Goal: Find specific page/section: Find specific page/section

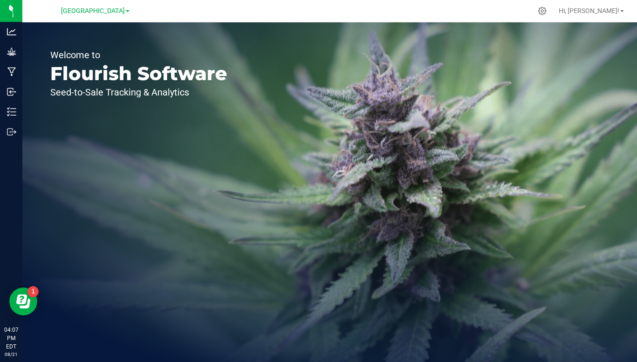
click at [123, 11] on span "[GEOGRAPHIC_DATA]" at bounding box center [93, 11] width 64 height 8
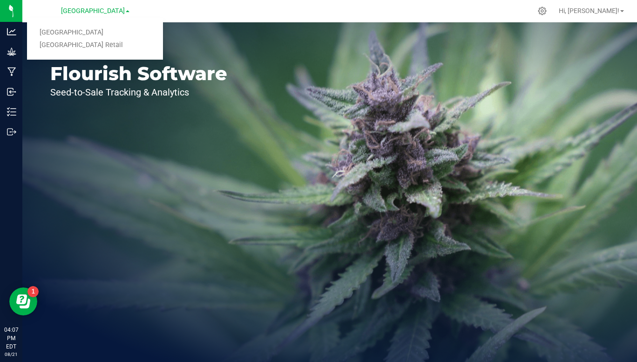
click at [101, 47] on link "[GEOGRAPHIC_DATA] Retail" at bounding box center [95, 45] width 136 height 13
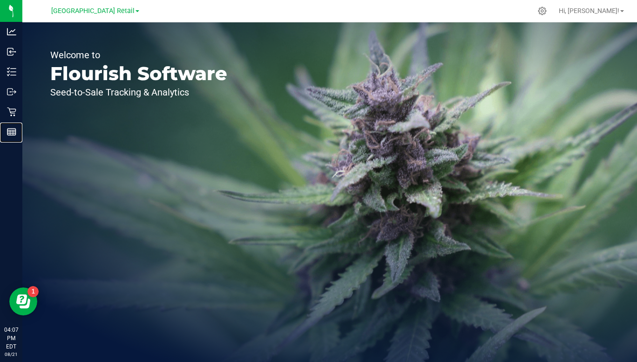
click at [9, 136] on div "Reports" at bounding box center [13, 131] width 20 height 19
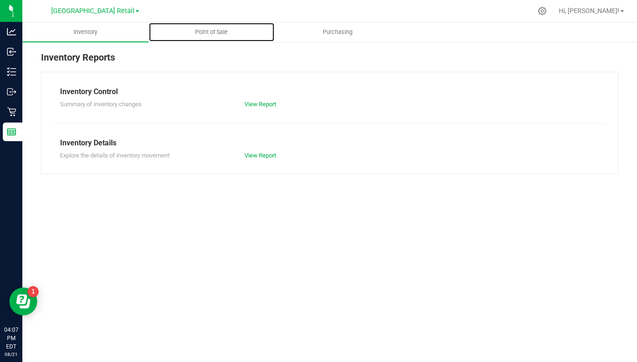
click at [207, 35] on span "Point of Sale" at bounding box center [211, 32] width 58 height 8
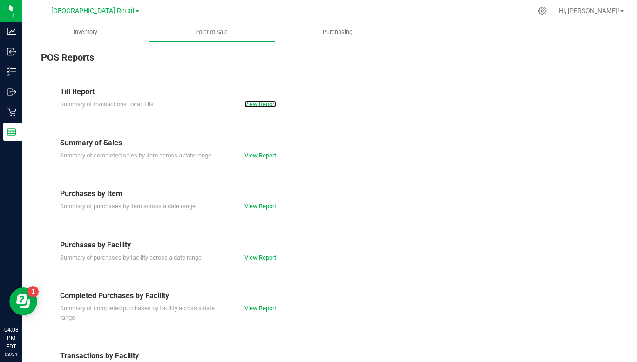
click at [259, 106] on link "View Report" at bounding box center [260, 104] width 32 height 7
